Goal: Information Seeking & Learning: Learn about a topic

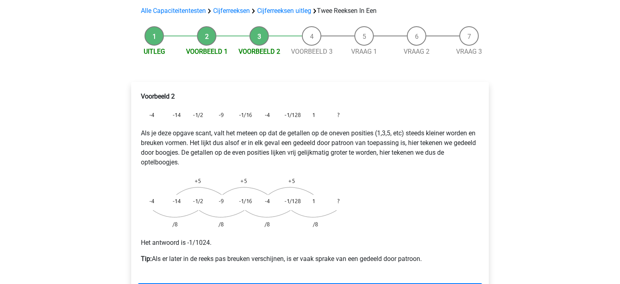
scroll to position [77, 0]
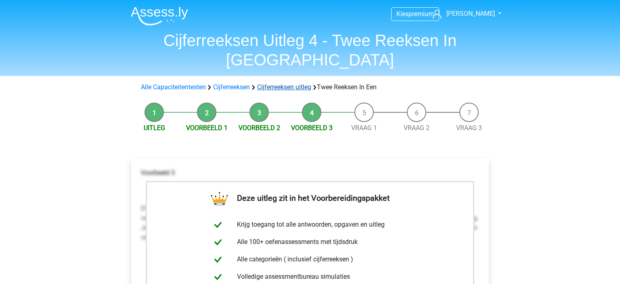
click at [294, 83] on link "Cijferreeksen uitleg" at bounding box center [284, 87] width 54 height 8
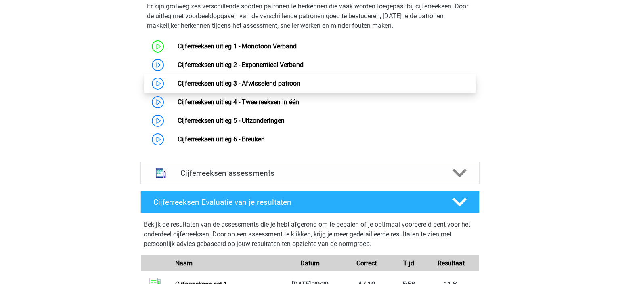
scroll to position [541, 0]
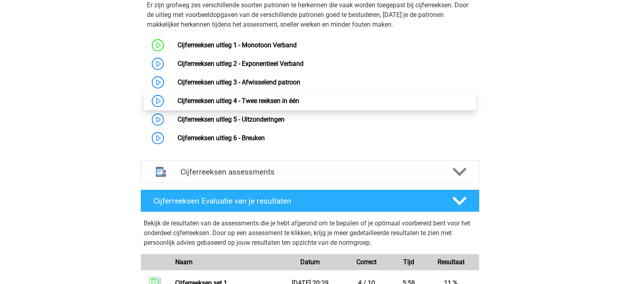
click at [270, 104] on link "Cijferreeksen uitleg 4 - Twee reeksen in één" at bounding box center [238, 101] width 121 height 8
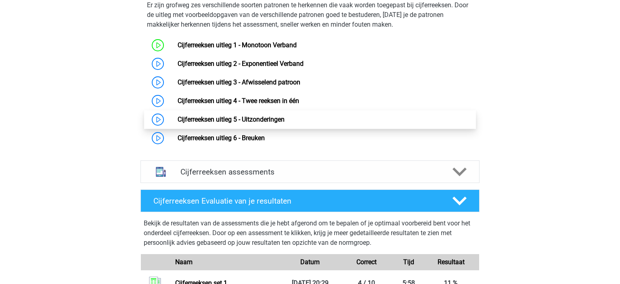
click at [257, 123] on link "Cijferreeksen uitleg 5 - Uitzonderingen" at bounding box center [231, 119] width 107 height 8
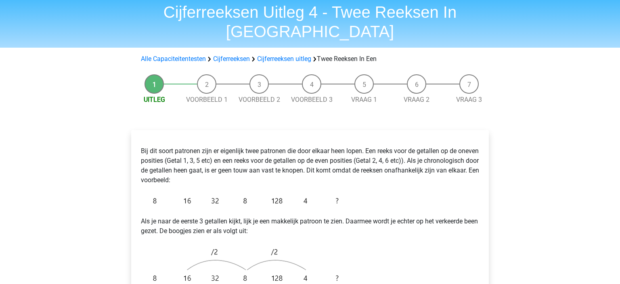
scroll to position [27, 0]
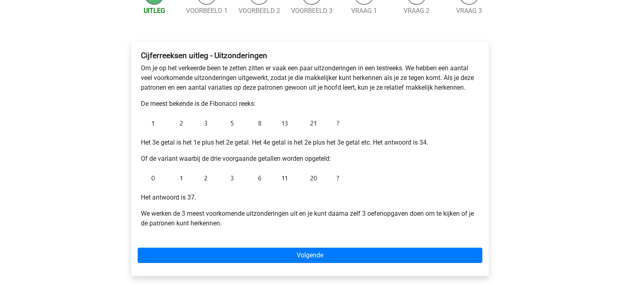
scroll to position [104, 0]
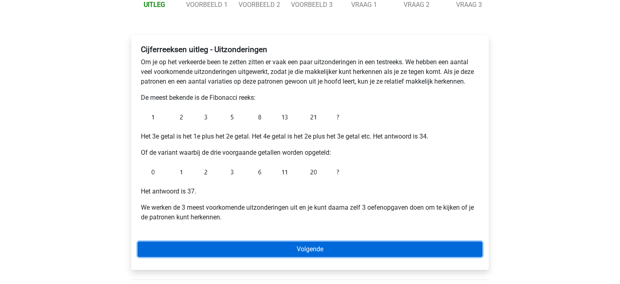
click at [291, 251] on link "Volgende" at bounding box center [310, 248] width 345 height 15
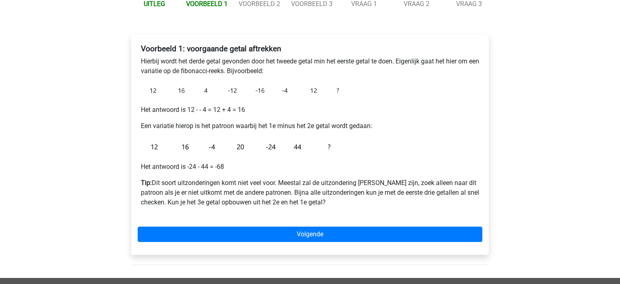
scroll to position [105, 0]
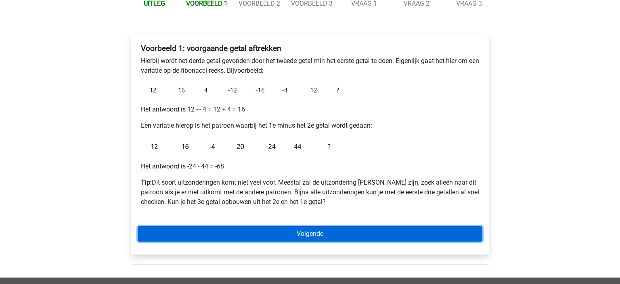
click at [314, 237] on link "Volgende" at bounding box center [310, 233] width 345 height 15
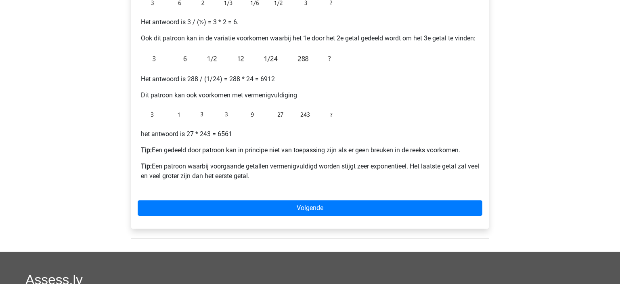
scroll to position [182, 0]
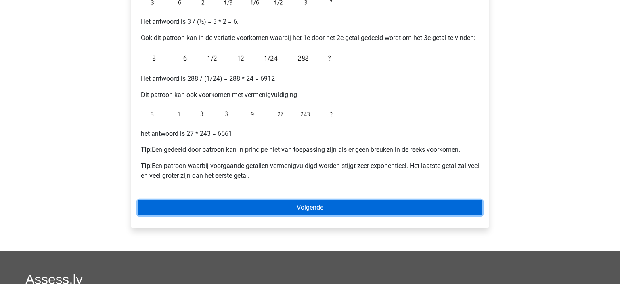
click at [309, 209] on link "Volgende" at bounding box center [310, 207] width 345 height 15
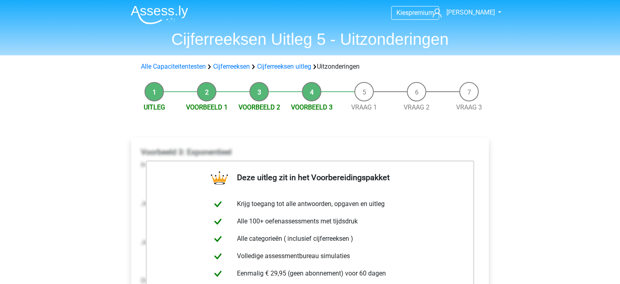
scroll to position [49, 0]
